Goal: Transaction & Acquisition: Register for event/course

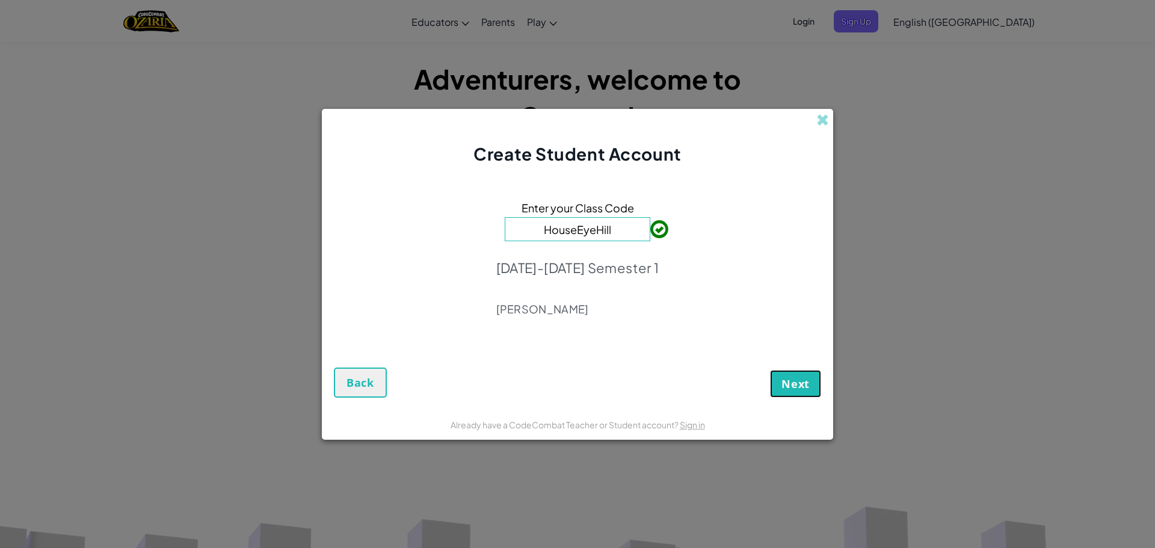
click at [804, 384] on span "Next" at bounding box center [795, 384] width 28 height 14
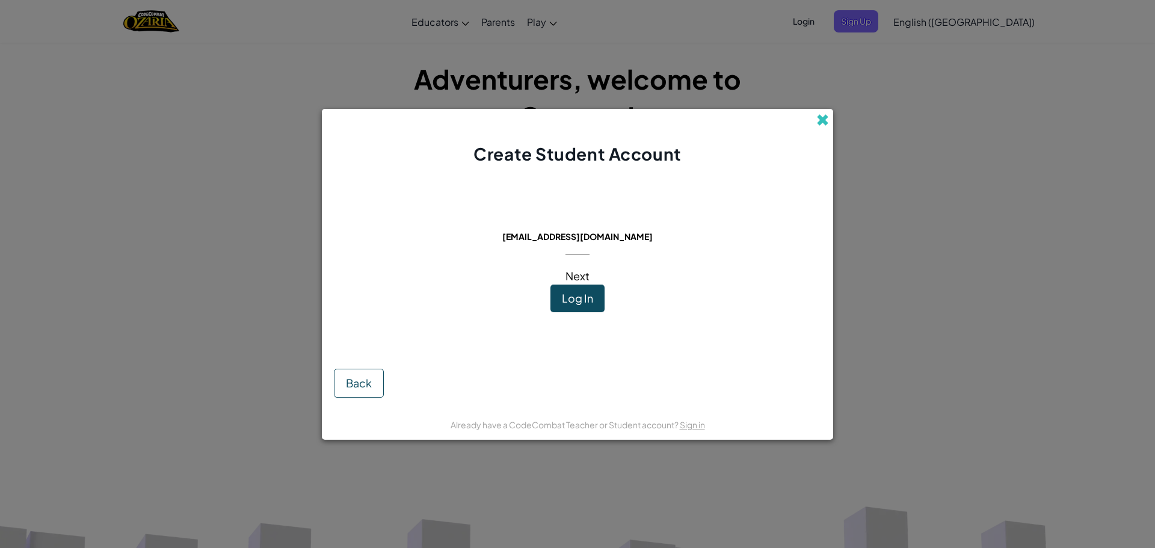
click at [820, 123] on span at bounding box center [822, 120] width 13 height 13
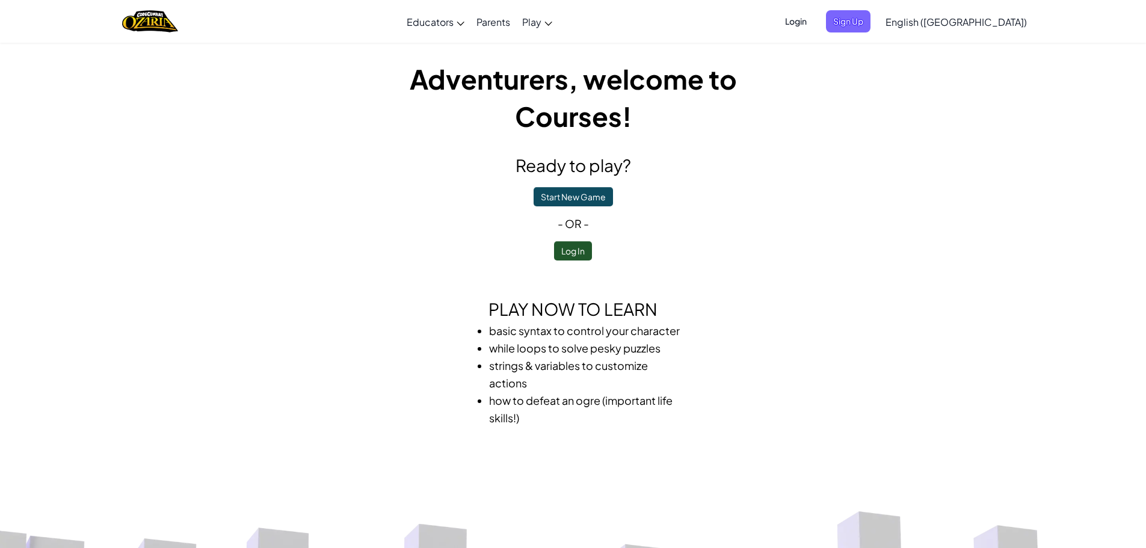
click at [814, 21] on span "Login" at bounding box center [796, 21] width 36 height 22
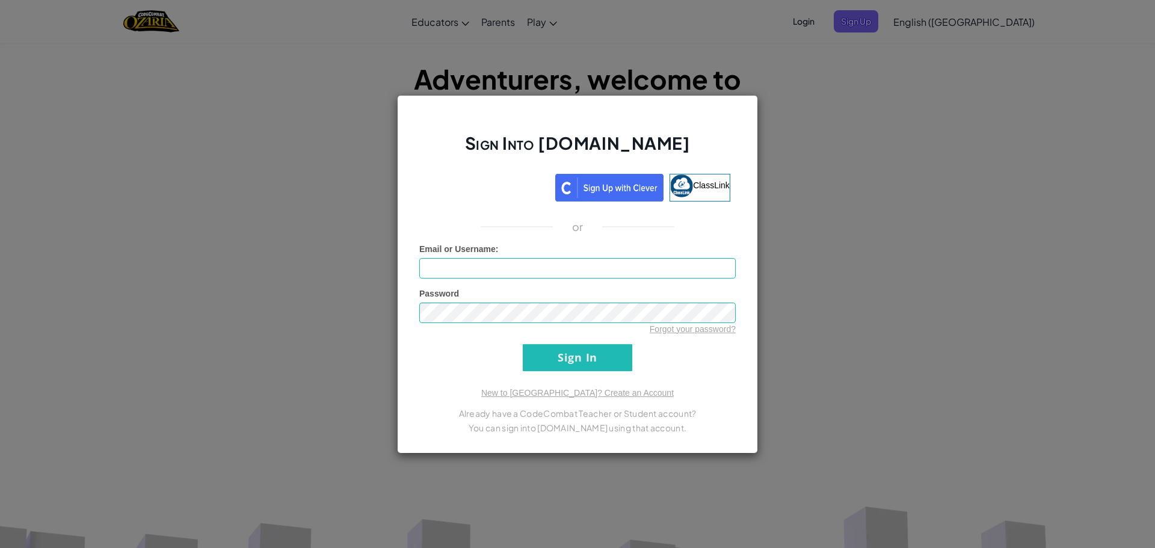
click at [838, 178] on div "Sign Into [DOMAIN_NAME] ClassLink or Unknown Error Email or Username : Password…" at bounding box center [577, 274] width 1155 height 548
